Goal: Task Accomplishment & Management: Complete application form

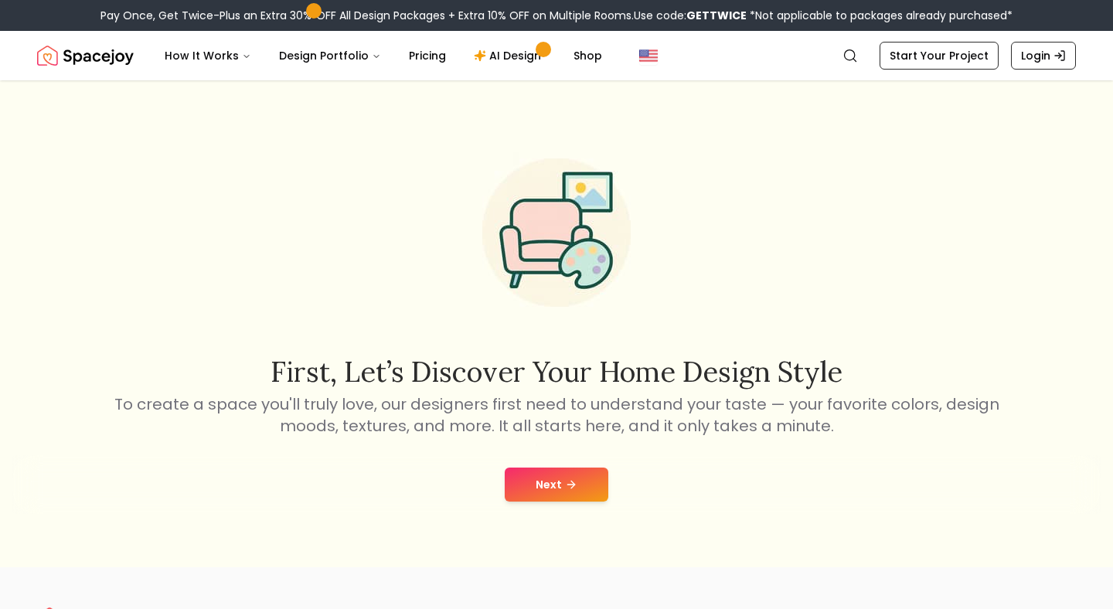
click at [587, 478] on button "Next" at bounding box center [557, 484] width 104 height 34
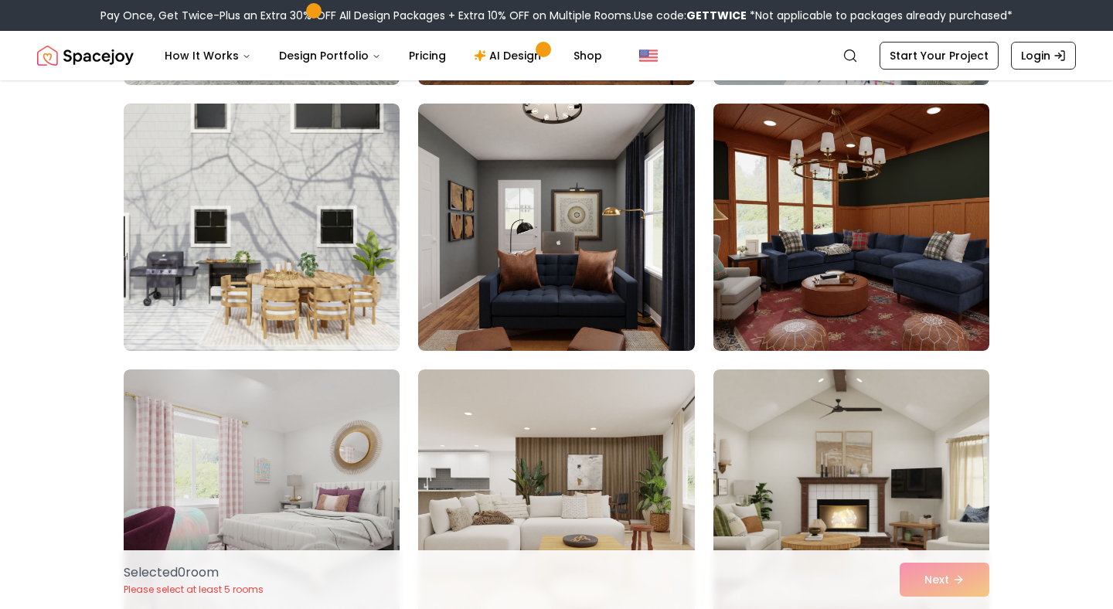
scroll to position [1471, 0]
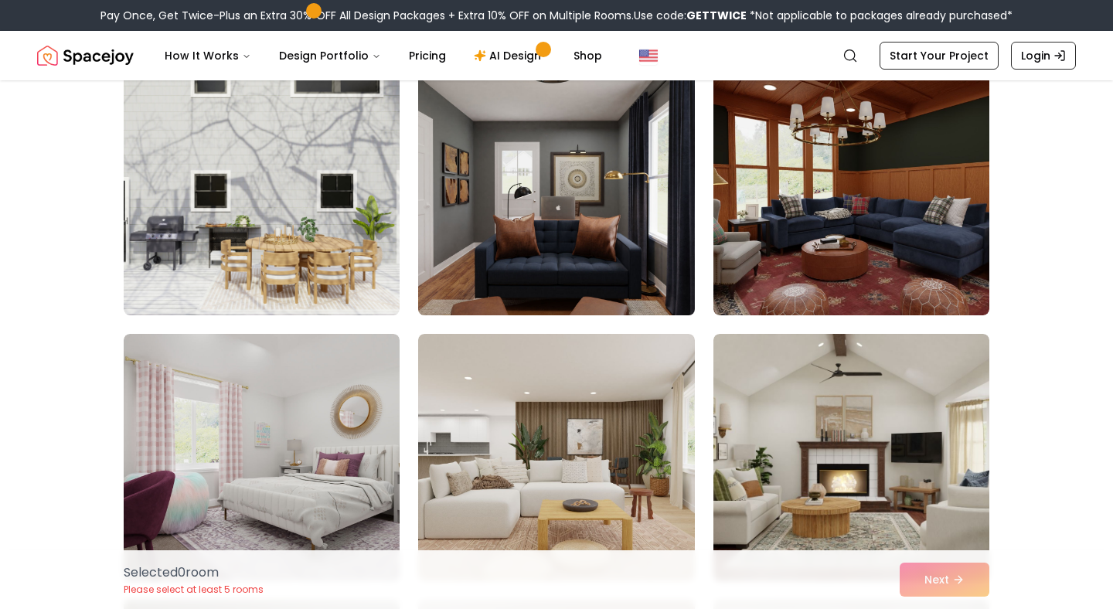
click at [557, 212] on img at bounding box center [556, 192] width 290 height 260
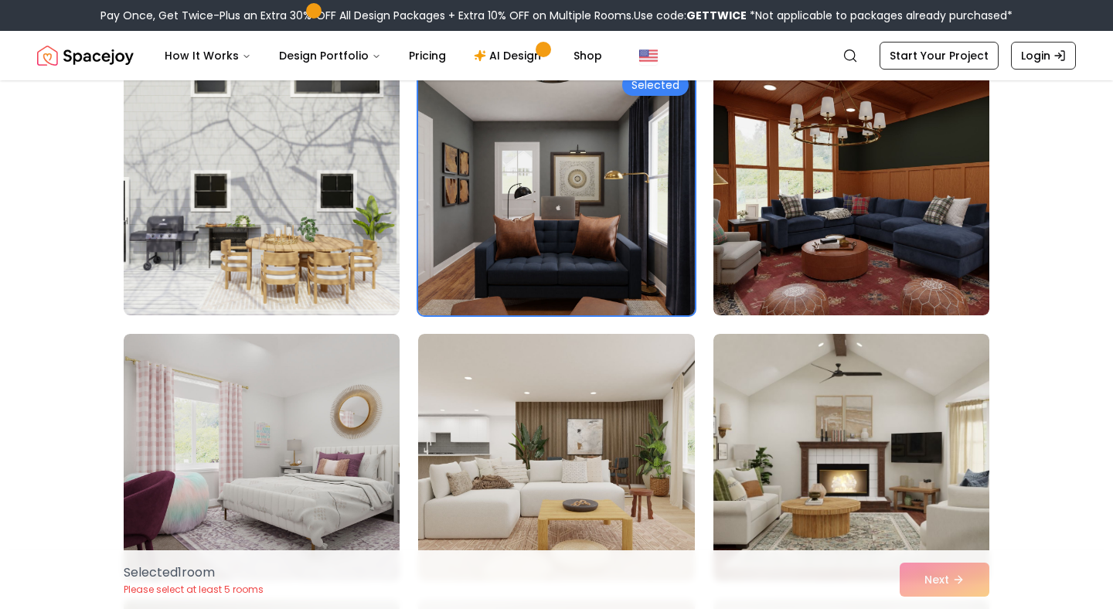
click at [574, 212] on img at bounding box center [556, 192] width 290 height 260
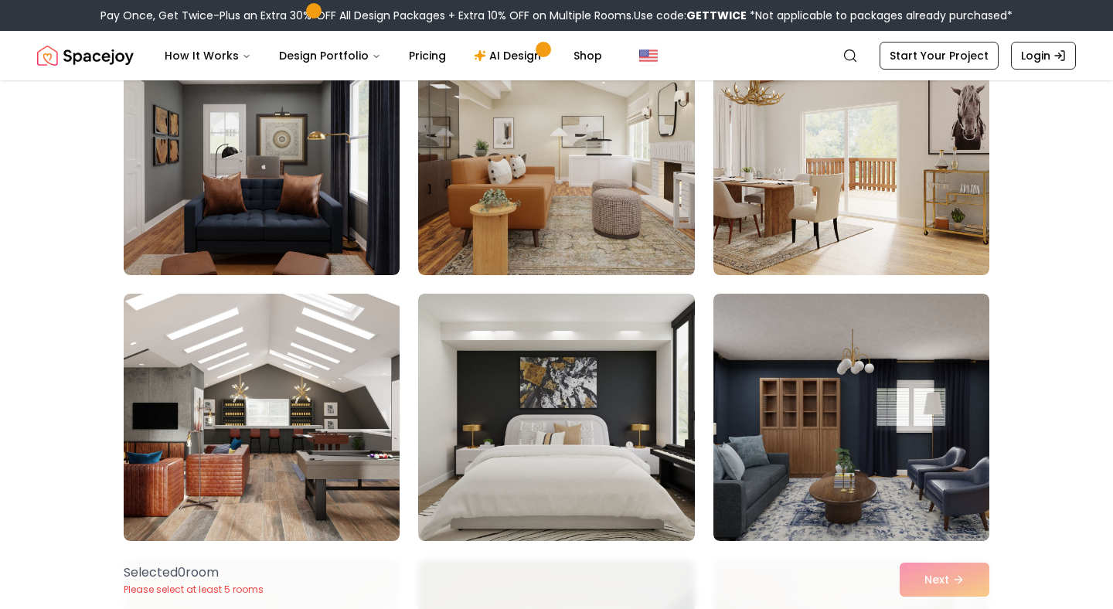
scroll to position [3669, 0]
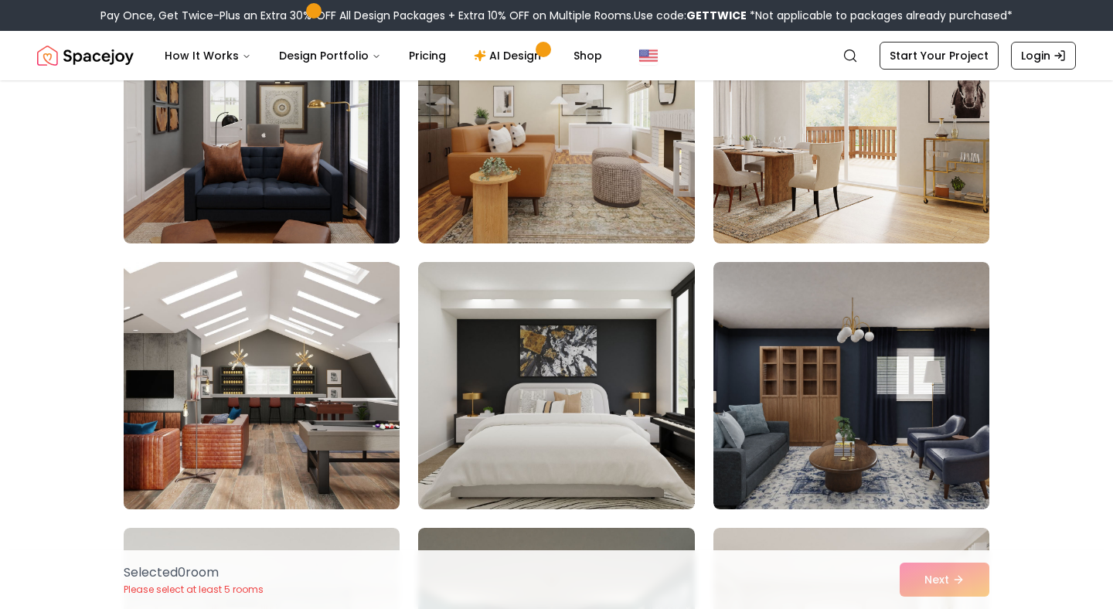
click at [261, 328] on img at bounding box center [262, 386] width 290 height 260
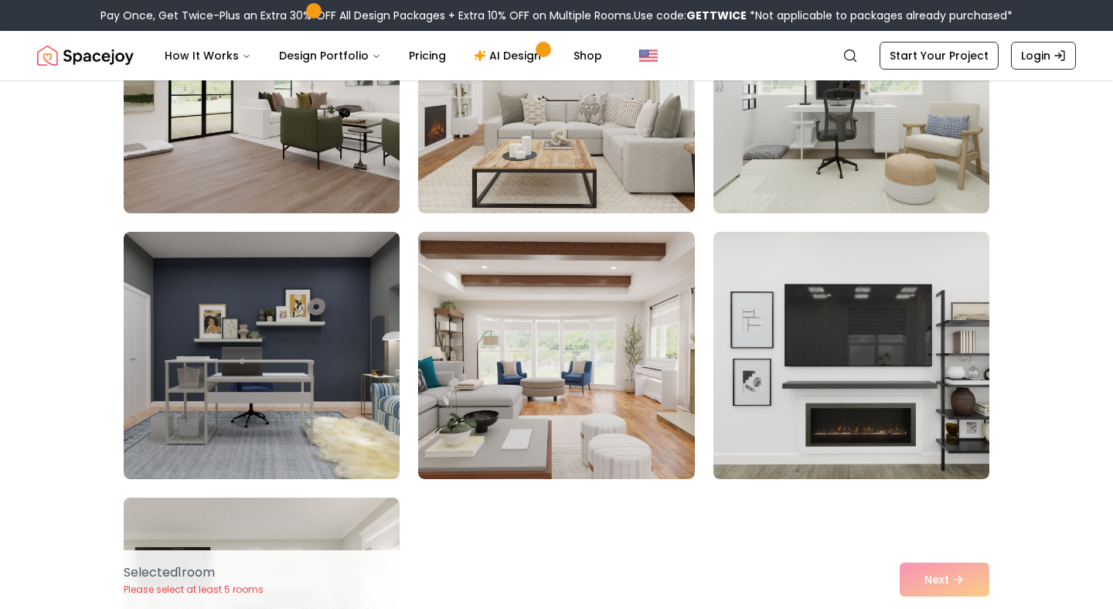
scroll to position [8495, 0]
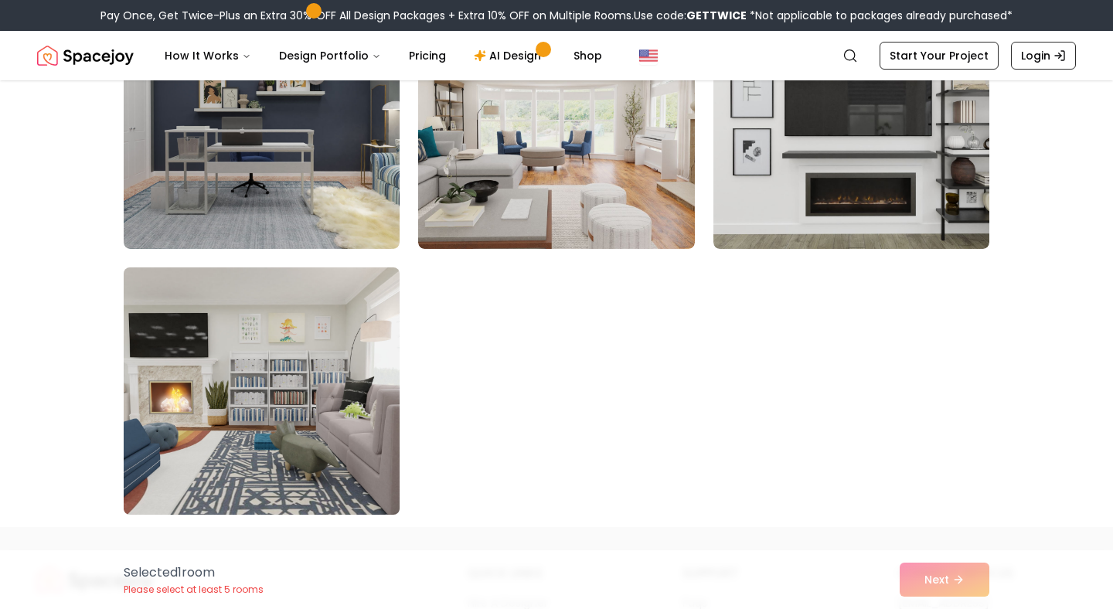
click at [252, 426] on img at bounding box center [262, 391] width 290 height 260
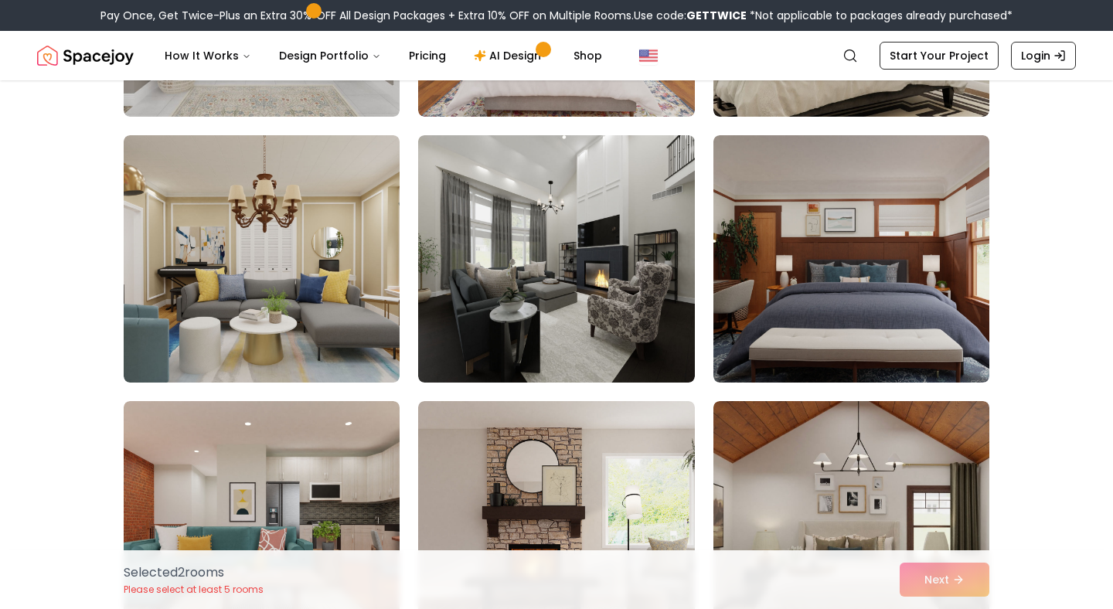
scroll to position [7516, 0]
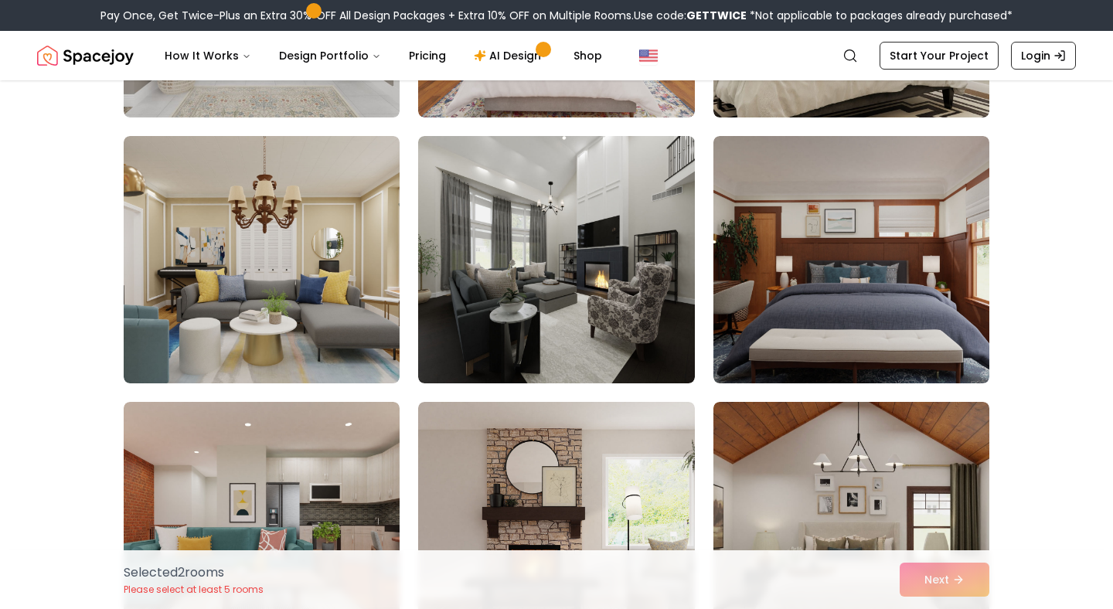
click at [629, 331] on img at bounding box center [556, 259] width 276 height 247
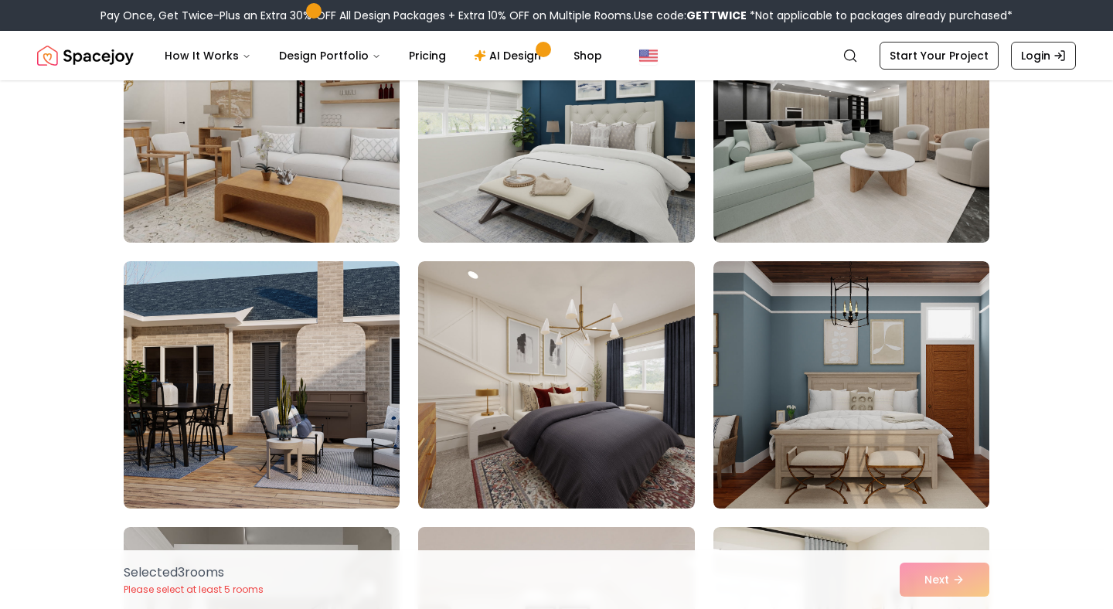
scroll to position [6759, 0]
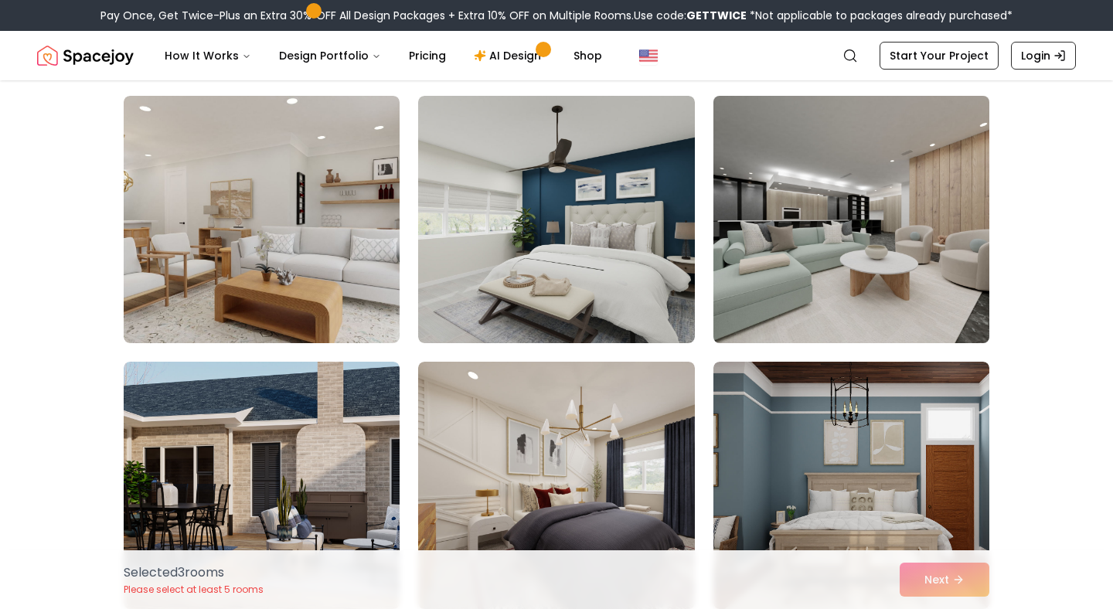
click at [816, 294] on img at bounding box center [851, 220] width 290 height 260
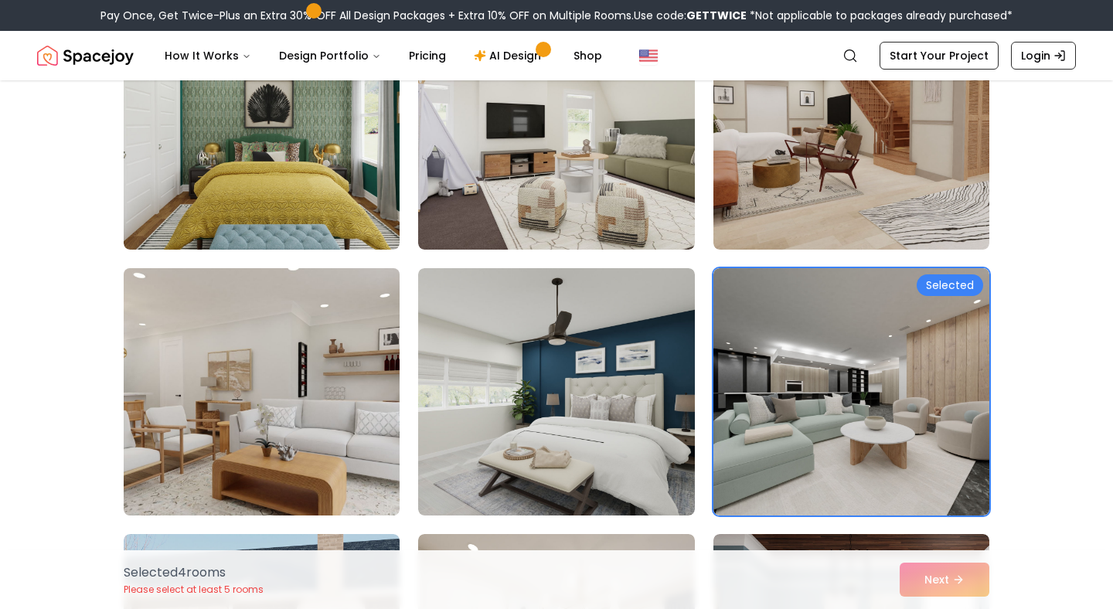
scroll to position [6525, 0]
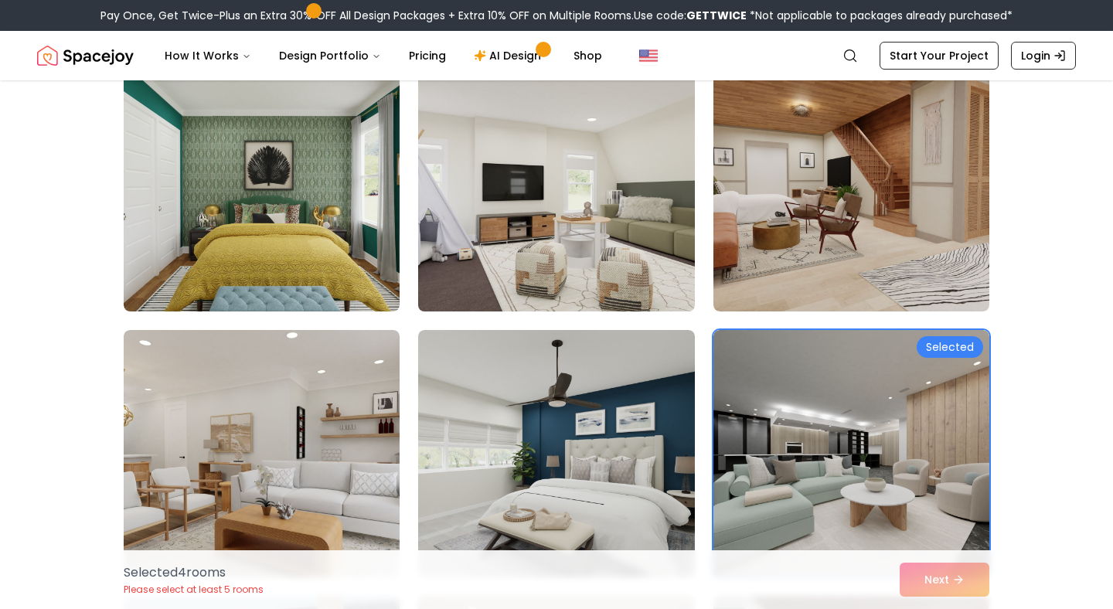
click at [549, 193] on img at bounding box center [556, 188] width 290 height 260
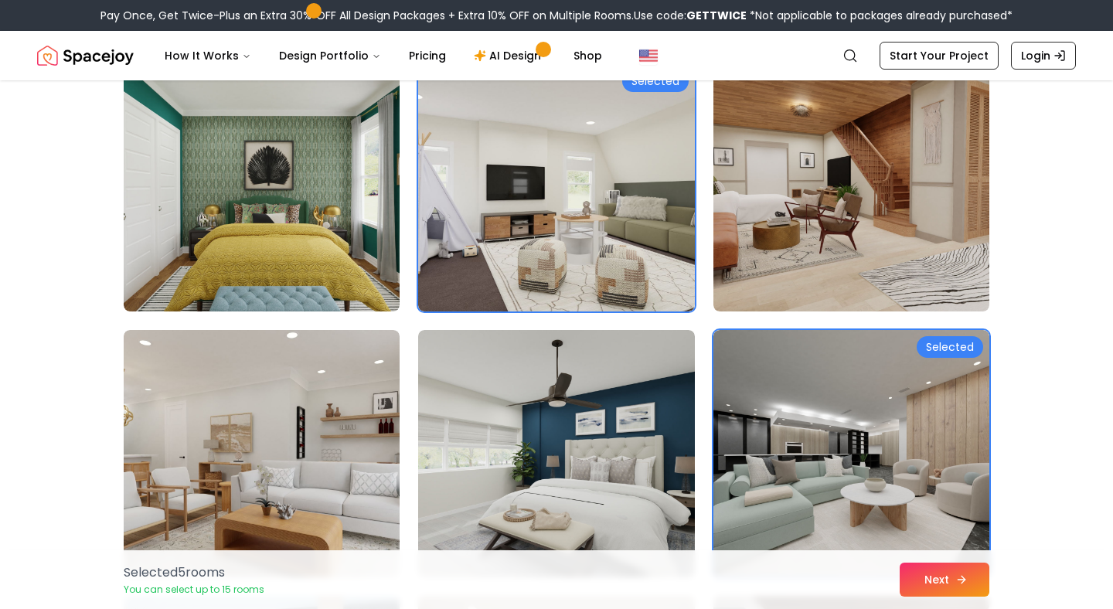
click at [949, 575] on button "Next" at bounding box center [944, 579] width 90 height 34
